Goal: Check status: Check status

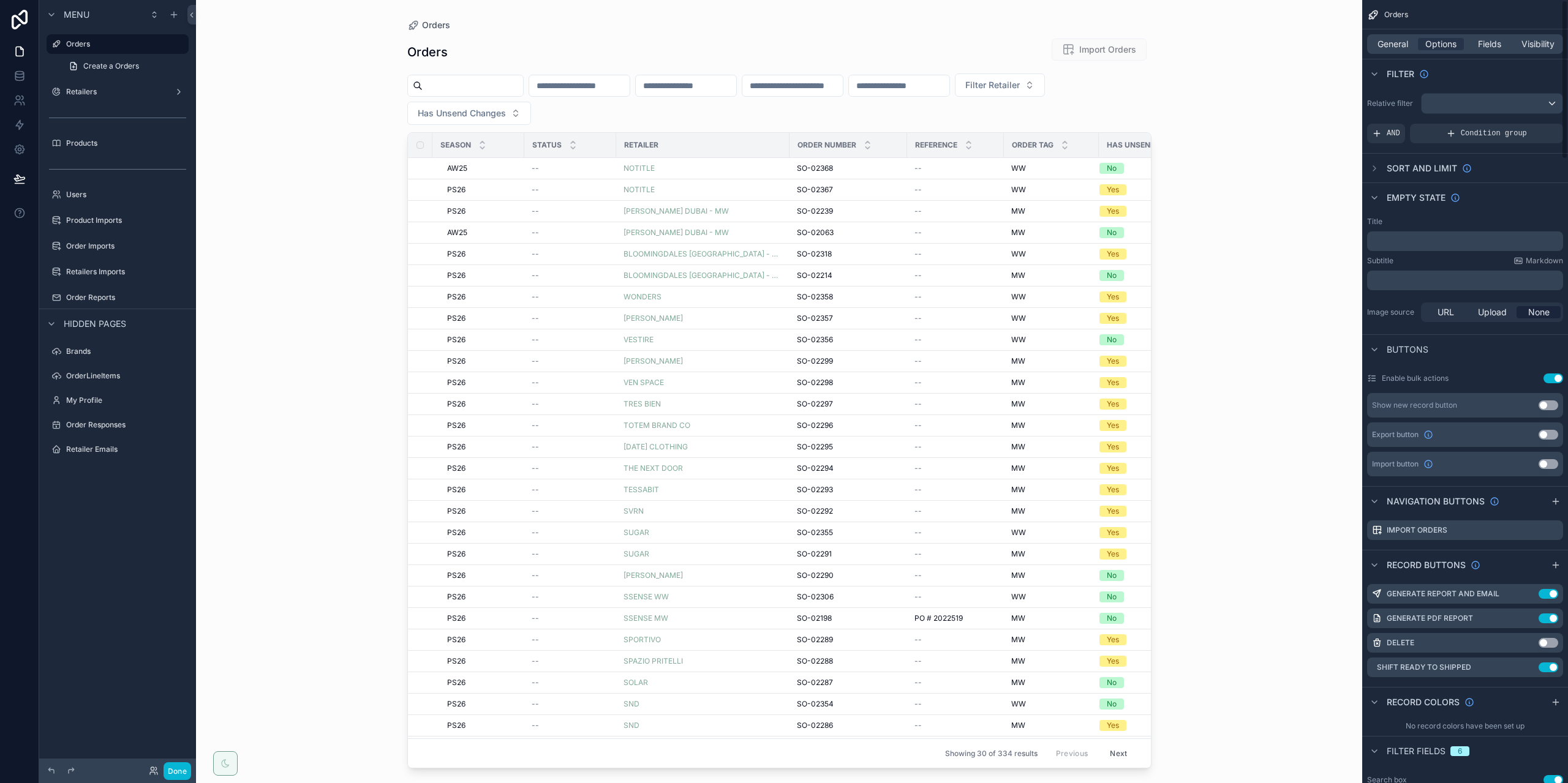
click at [980, 20] on div "scrollable content" at bounding box center [779, 384] width 783 height 769
click at [169, 768] on button "Done" at bounding box center [177, 771] width 27 height 18
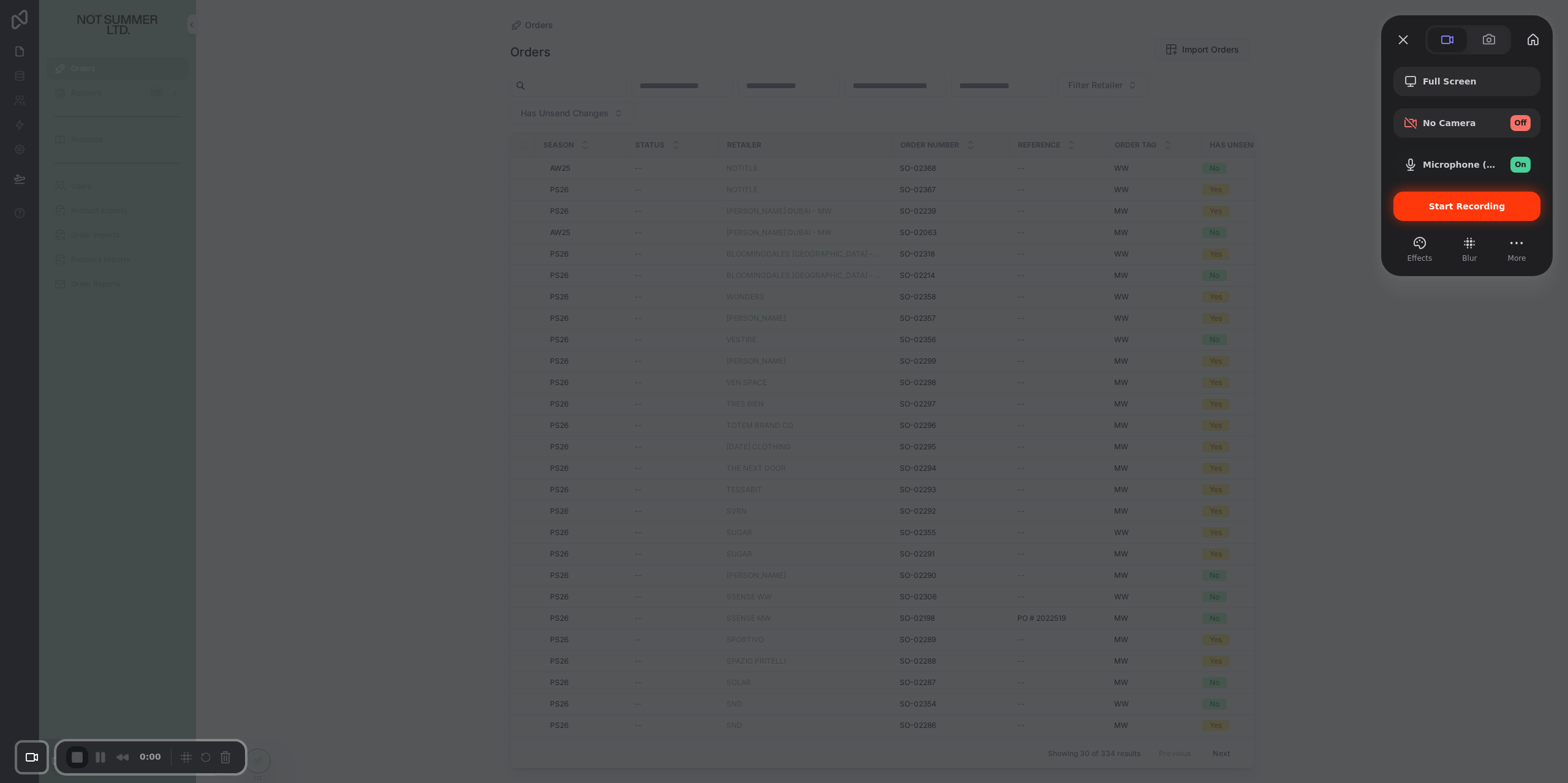
click at [1469, 199] on div "Start Recording" at bounding box center [1466, 206] width 147 height 30
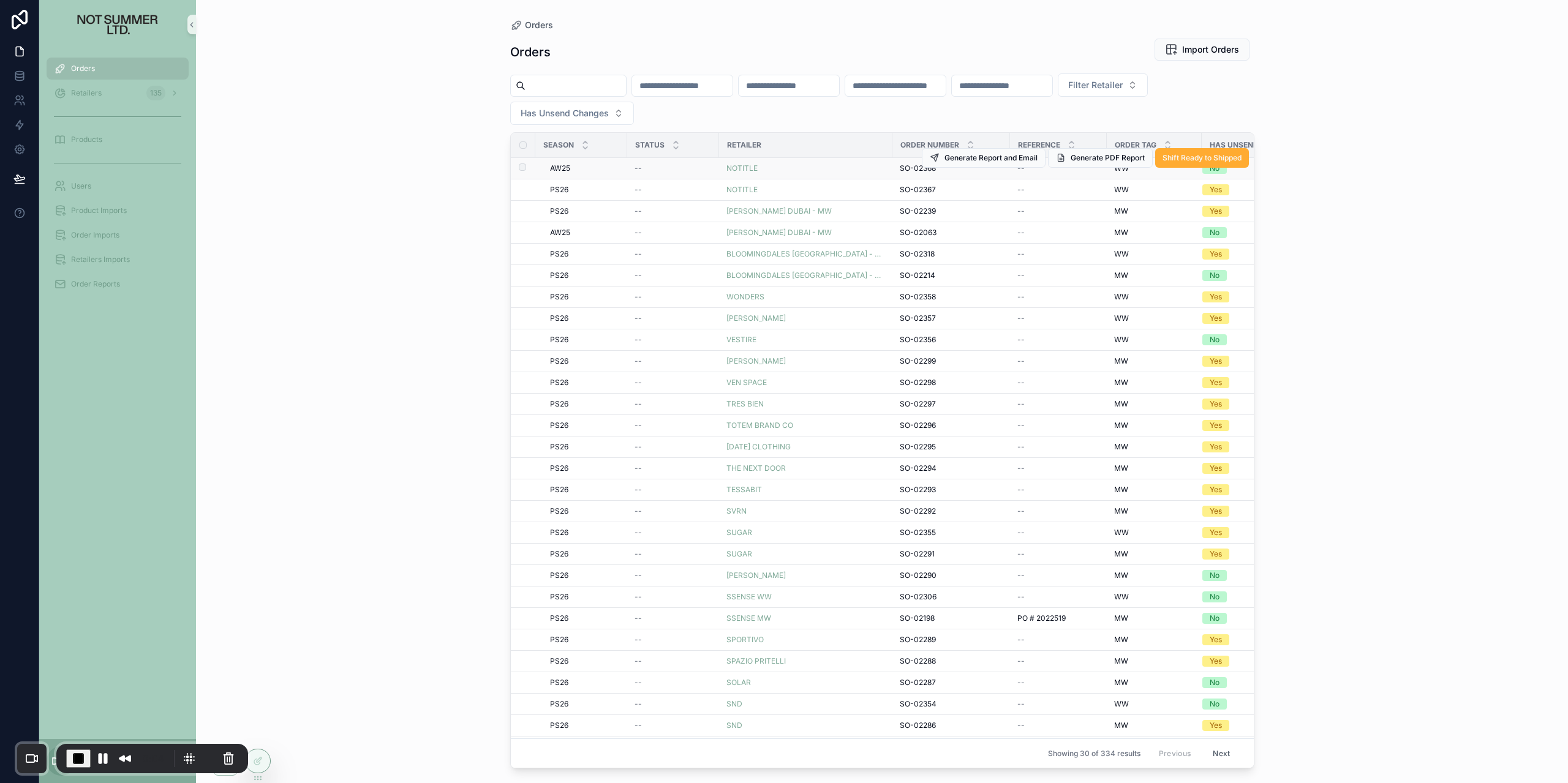
click at [620, 170] on td "AW25 AW25" at bounding box center [581, 169] width 92 height 22
click at [594, 170] on div "AW25 AW25" at bounding box center [584, 168] width 70 height 10
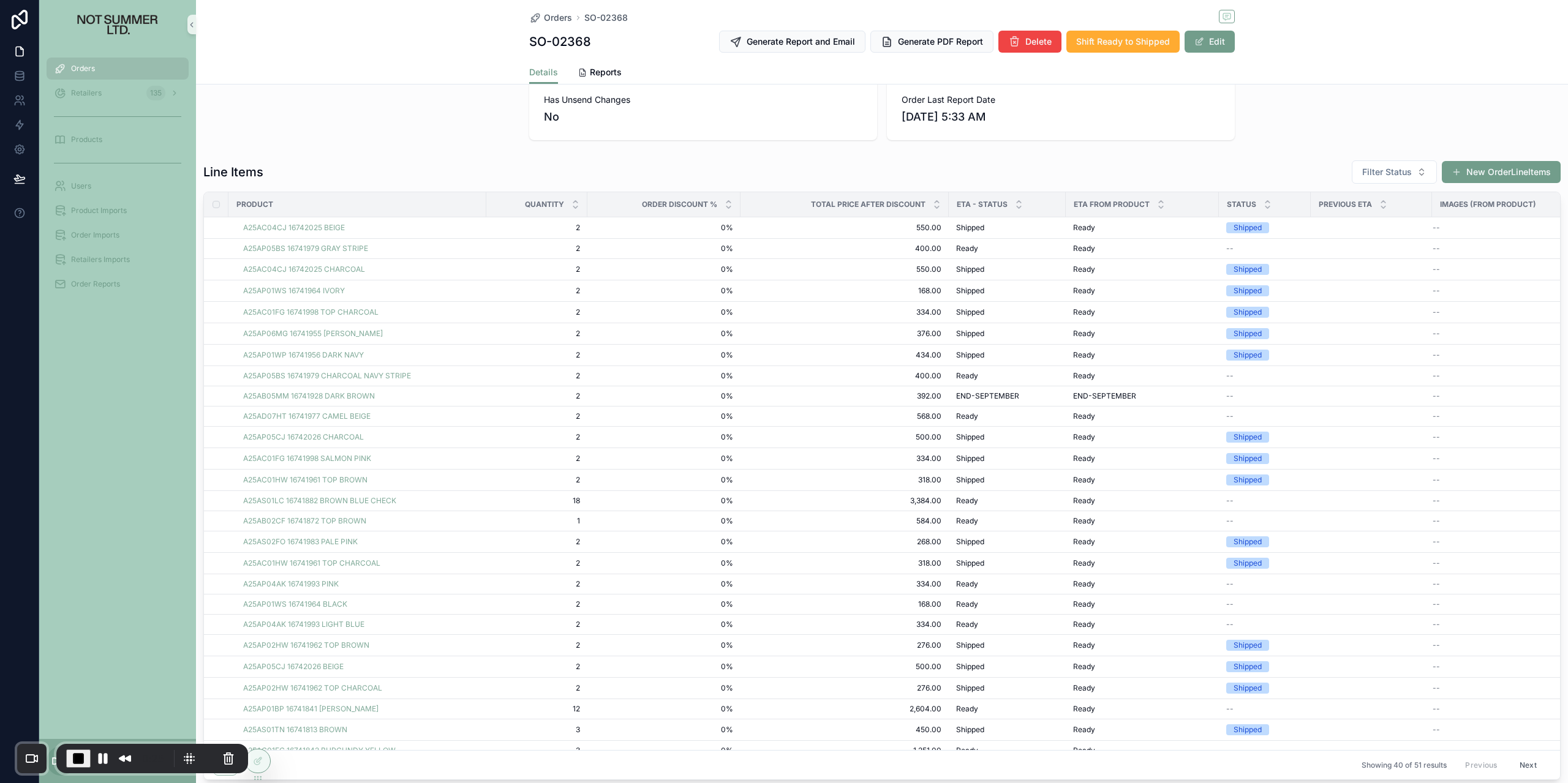
scroll to position [245, 0]
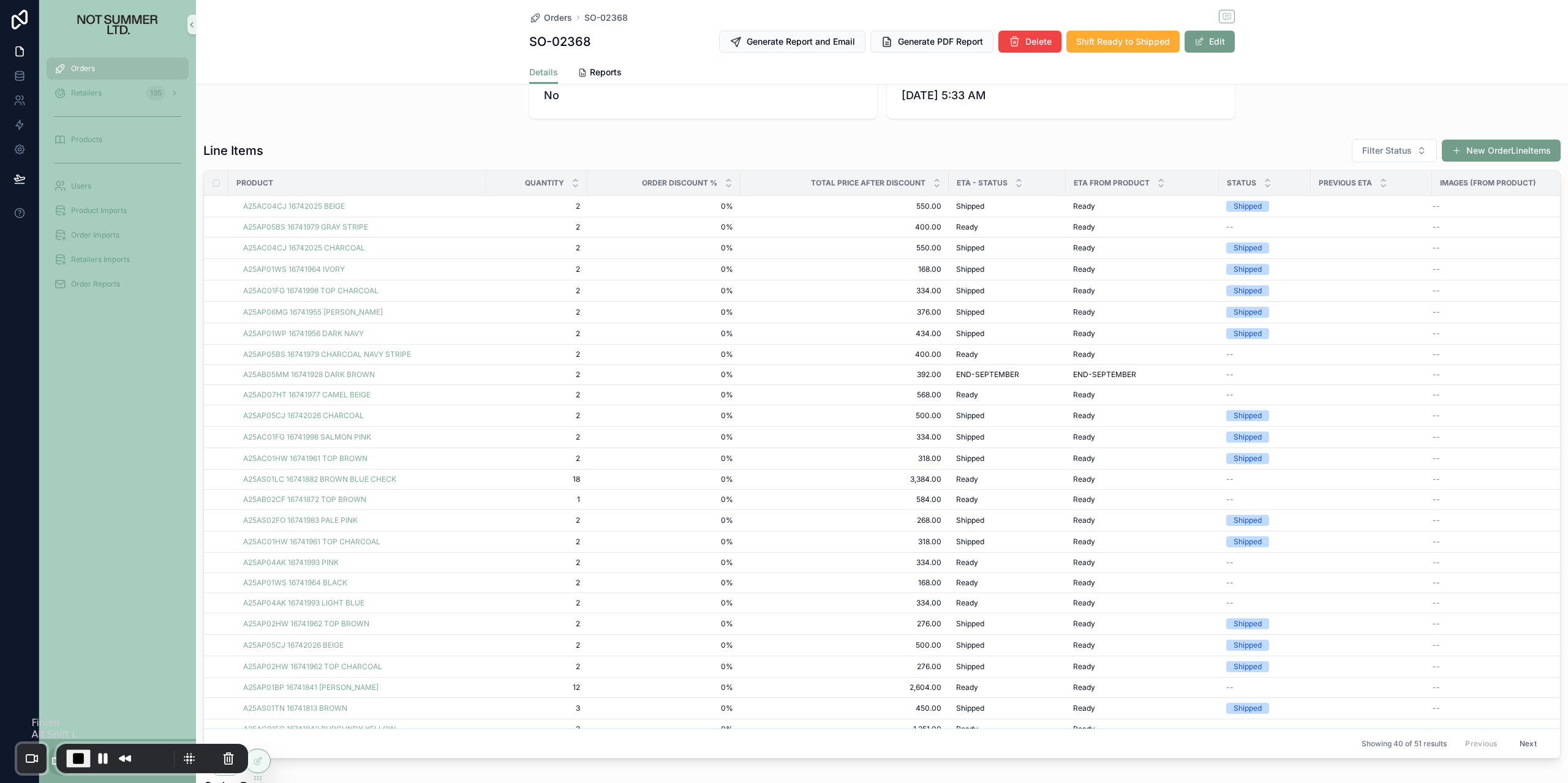
click at [69, 758] on button "End Recording" at bounding box center [79, 758] width 25 height 18
